Goal: Information Seeking & Learning: Learn about a topic

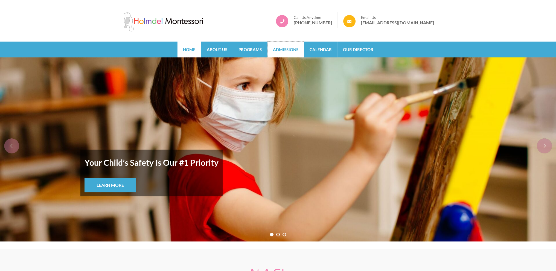
click at [279, 48] on link "Admissions" at bounding box center [286, 50] width 36 height 16
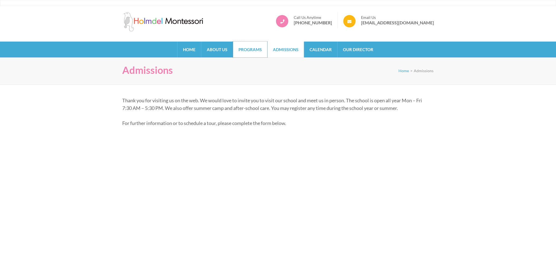
click at [248, 48] on link "Programs" at bounding box center [250, 50] width 34 height 16
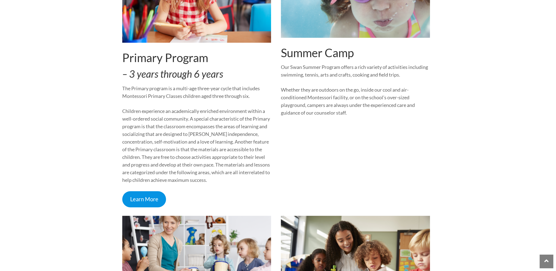
scroll to position [492, 0]
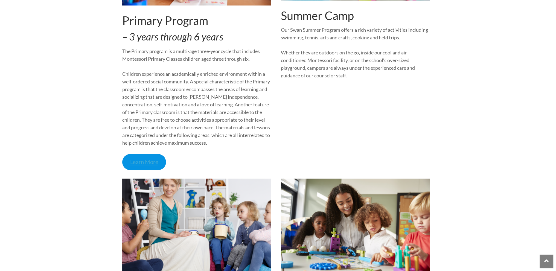
click at [143, 157] on link "Learn More" at bounding box center [144, 162] width 44 height 16
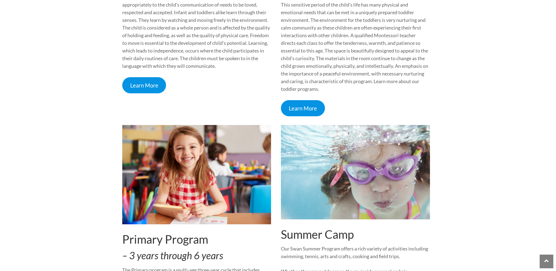
scroll to position [164, 0]
